Goal: Navigation & Orientation: Find specific page/section

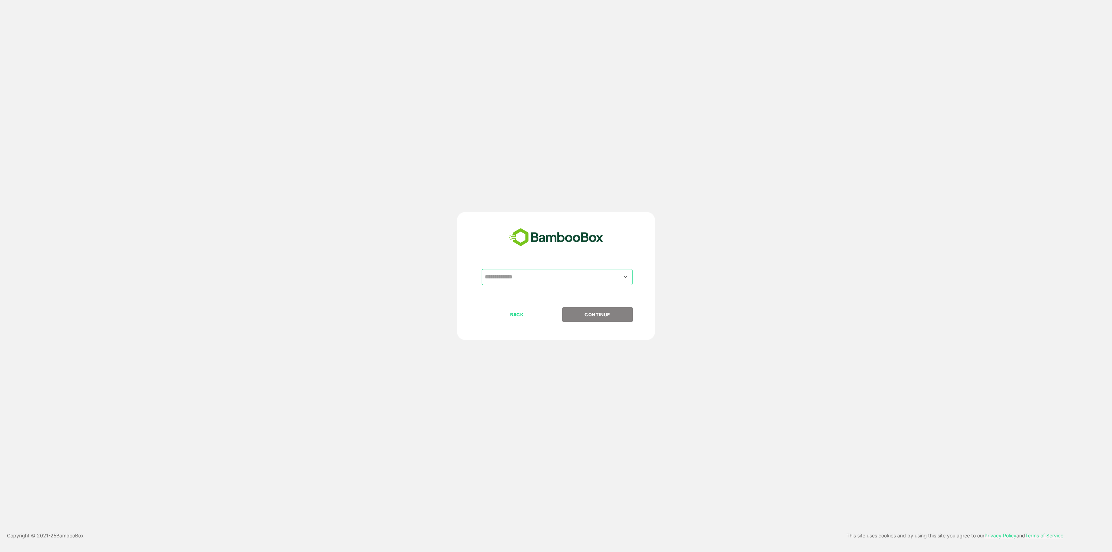
click at [527, 281] on input "text" at bounding box center [557, 276] width 148 height 13
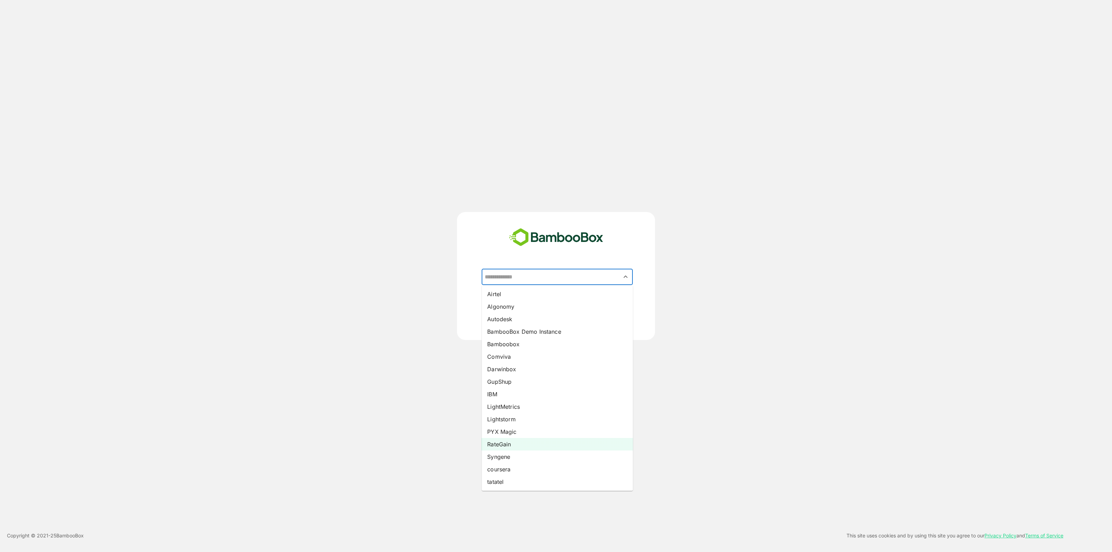
click at [542, 446] on li "RateGain" at bounding box center [556, 444] width 151 height 13
type input "********"
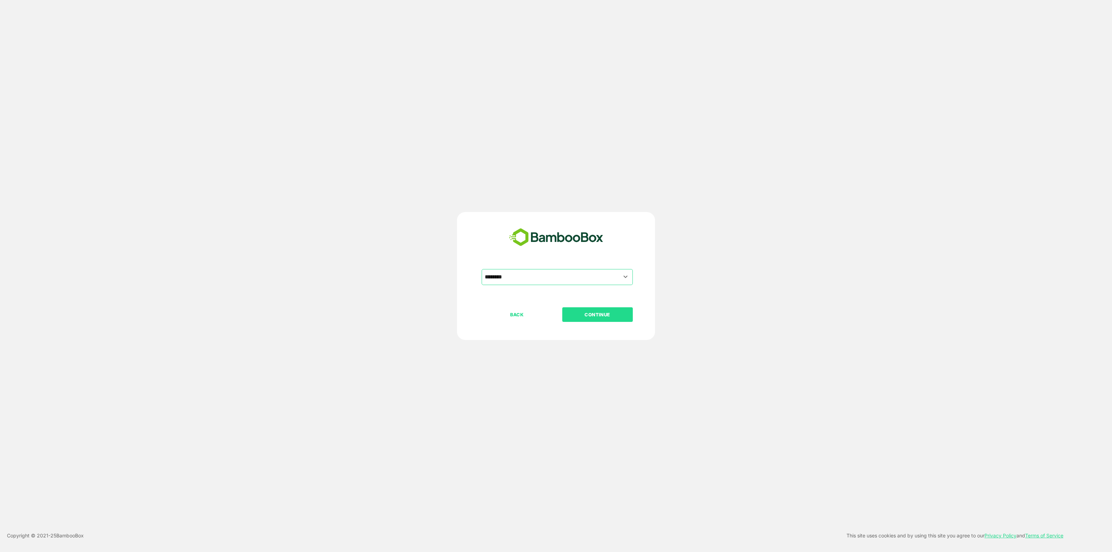
click at [602, 316] on p "CONTINUE" at bounding box center [596, 315] width 69 height 8
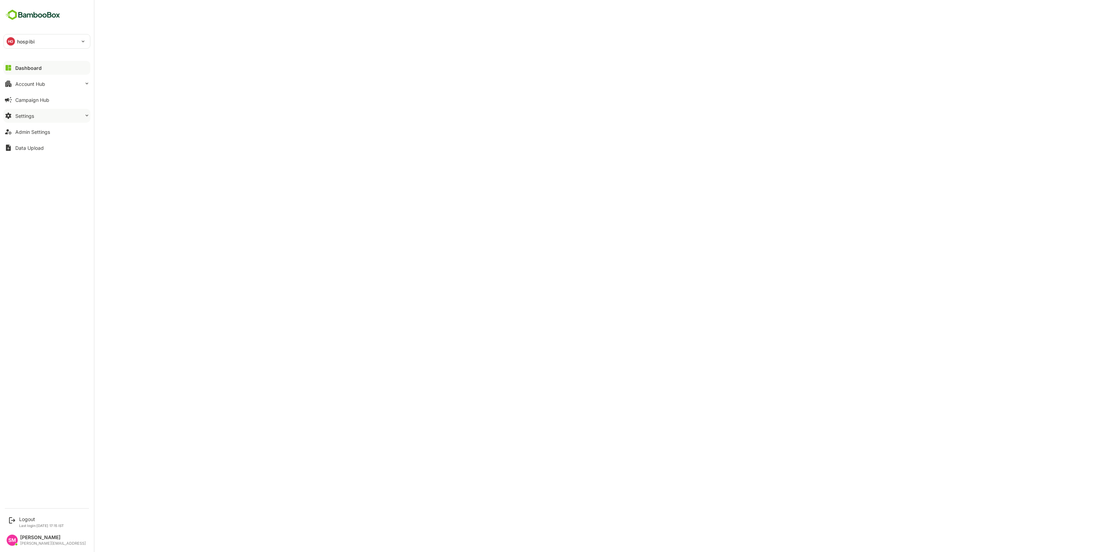
click at [72, 116] on button "Settings" at bounding box center [46, 116] width 87 height 14
click at [60, 174] on div "Profile Configuration" at bounding box center [47, 170] width 79 height 13
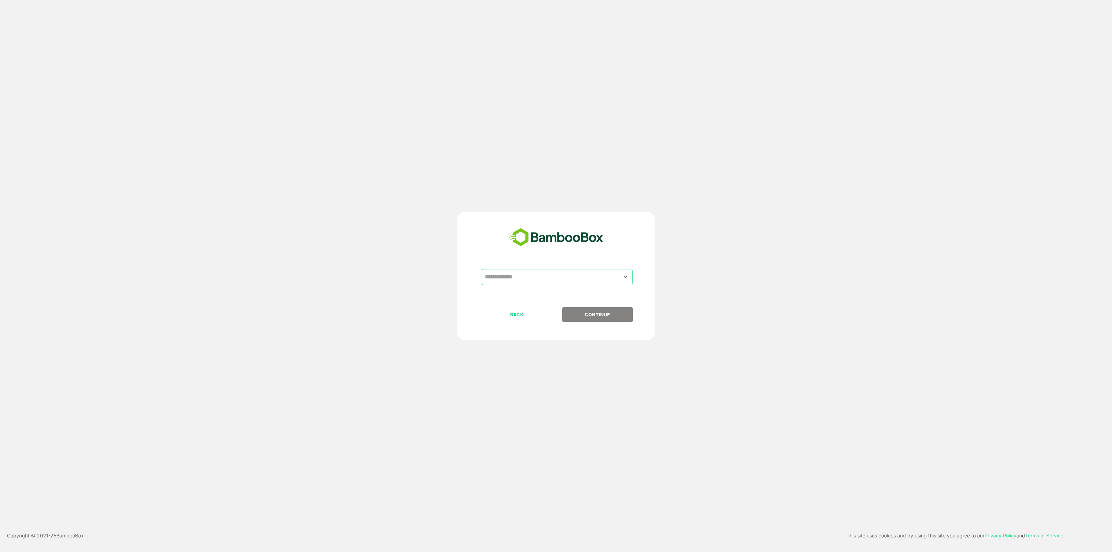
click at [547, 276] on input "text" at bounding box center [557, 276] width 148 height 13
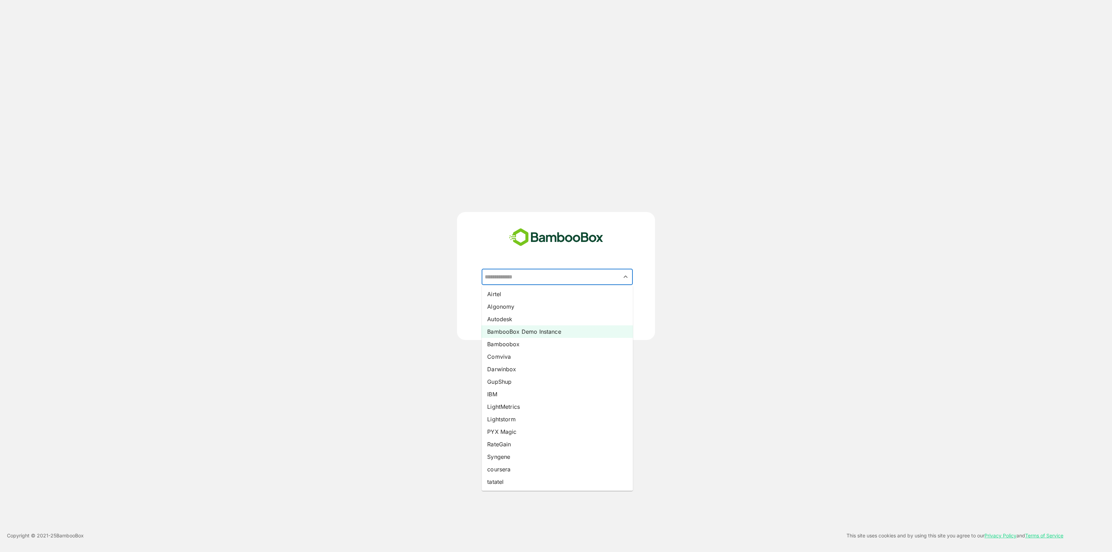
click at [559, 327] on li "BambooBox Demo Instance" at bounding box center [556, 331] width 151 height 13
type input "**********"
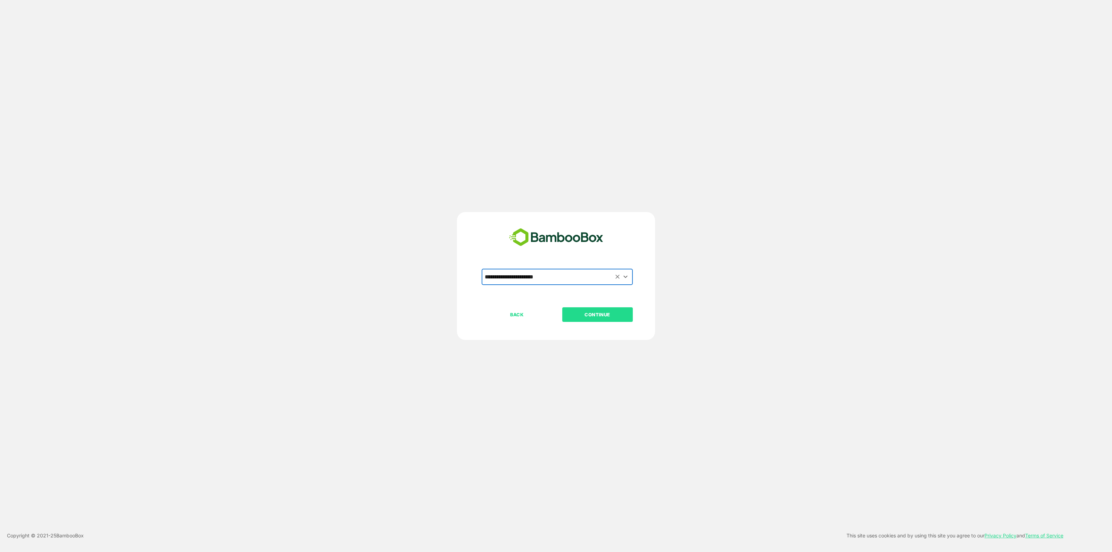
click at [593, 320] on button "CONTINUE" at bounding box center [597, 314] width 71 height 15
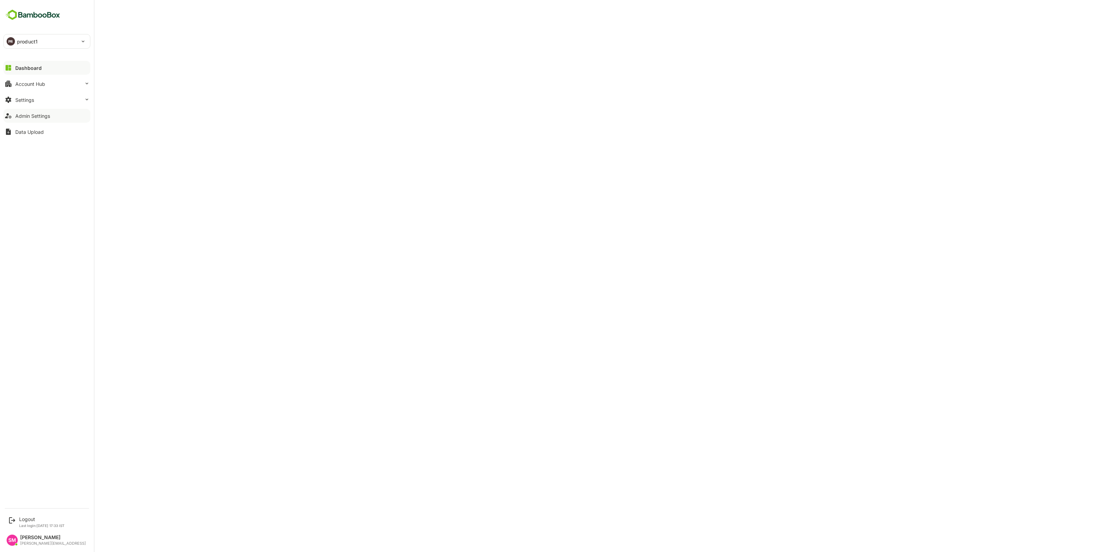
click at [28, 118] on div "Admin Settings" at bounding box center [32, 116] width 35 height 6
click at [36, 63] on button "Dashboard" at bounding box center [46, 68] width 87 height 14
click at [32, 86] on div "Account Hub" at bounding box center [30, 84] width 30 height 6
click at [42, 101] on div "Unified Account Profile" at bounding box center [47, 98] width 79 height 13
click at [34, 67] on div "Dashboard" at bounding box center [27, 68] width 25 height 6
